Goal: Navigation & Orientation: Find specific page/section

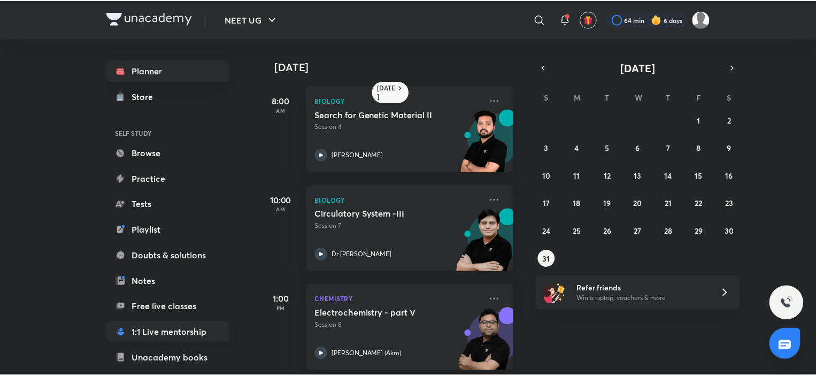
scroll to position [105, 0]
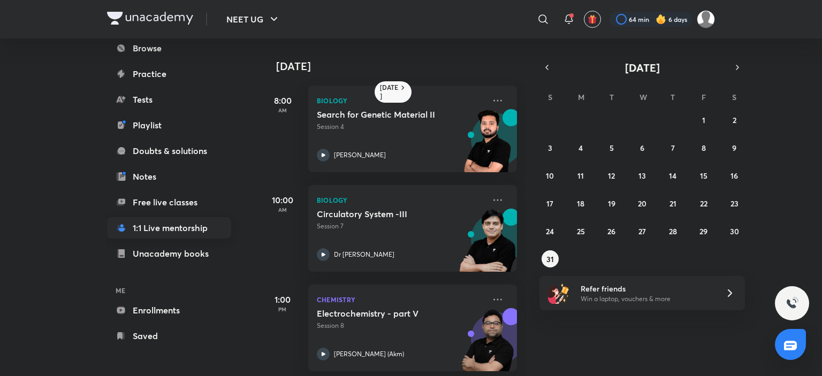
click at [171, 218] on link "1:1 Live mentorship" at bounding box center [169, 227] width 124 height 21
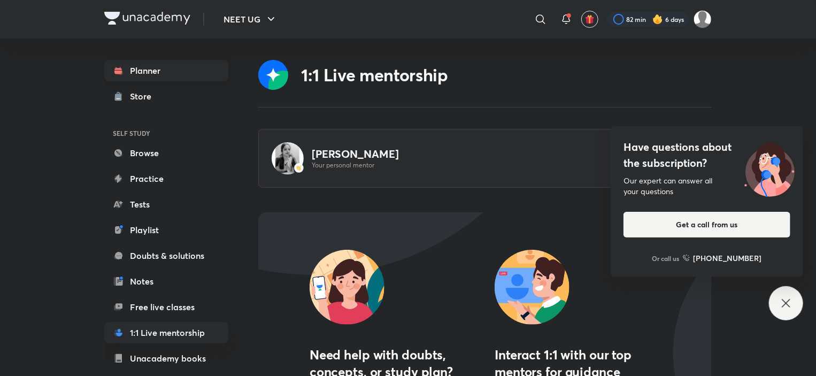
click at [151, 64] on link "Planner" at bounding box center [166, 70] width 124 height 21
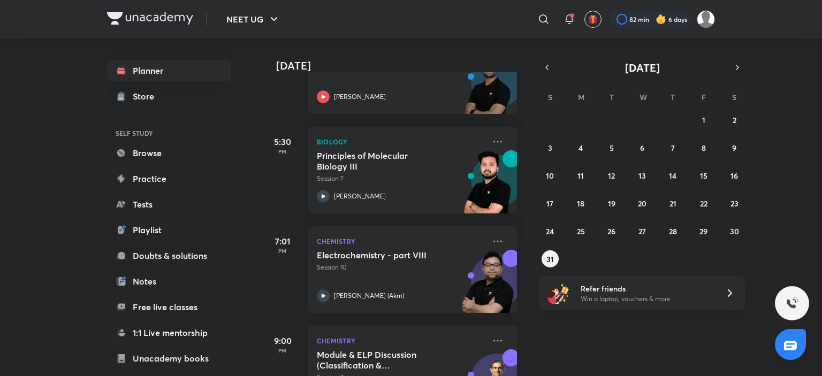
scroll to position [206, 0]
